Goal: Navigation & Orientation: Understand site structure

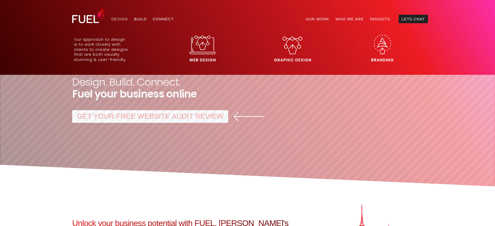
click at [120, 21] on link "Design" at bounding box center [119, 19] width 23 height 9
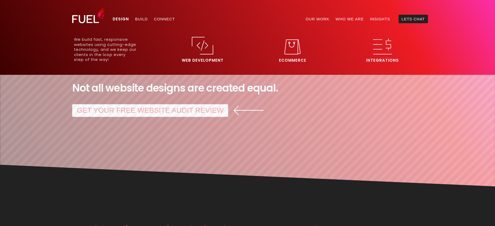
click at [141, 18] on link "Build" at bounding box center [141, 19] width 19 height 9
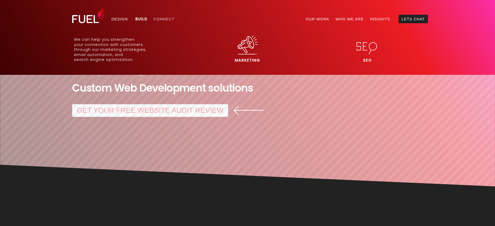
click at [164, 20] on link "Connect" at bounding box center [164, 19] width 27 height 9
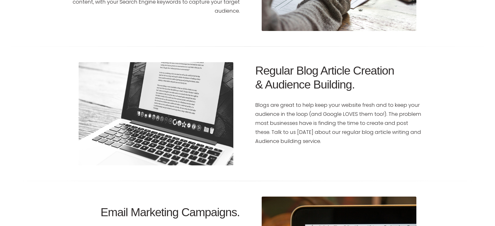
scroll to position [676, 0]
